Goal: Task Accomplishment & Management: Use online tool/utility

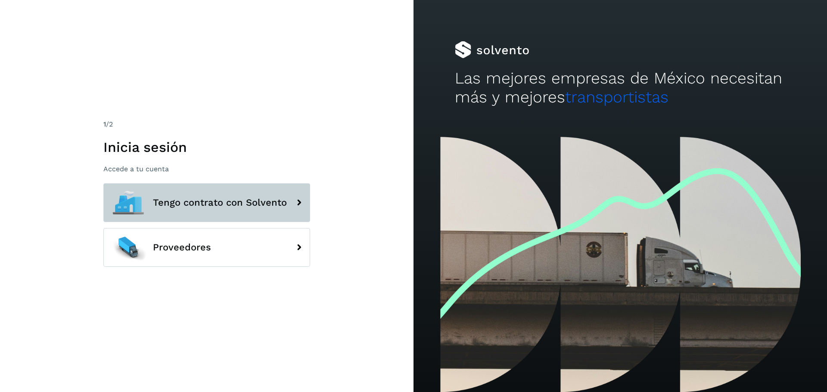
click at [213, 207] on span "Tengo contrato con Solvento" at bounding box center [220, 203] width 134 height 10
click at [215, 200] on span "Tengo contrato con Solvento" at bounding box center [220, 203] width 134 height 10
click at [212, 204] on span "Tengo contrato con Solvento" at bounding box center [220, 203] width 134 height 10
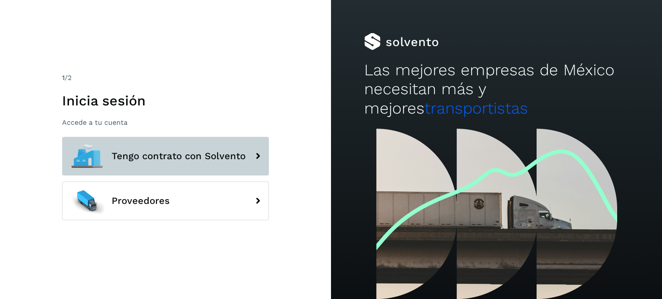
click at [192, 154] on span "Tengo contrato con Solvento" at bounding box center [179, 156] width 134 height 10
click at [183, 166] on button "Tengo contrato con Solvento" at bounding box center [165, 156] width 207 height 39
click at [215, 168] on button "Tengo contrato con Solvento" at bounding box center [165, 156] width 207 height 39
click at [258, 154] on icon at bounding box center [257, 156] width 17 height 17
